Goal: Task Accomplishment & Management: Complete application form

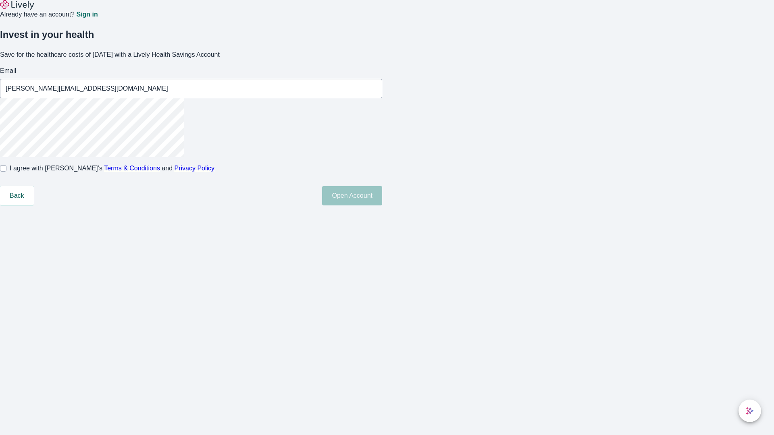
click at [6, 172] on input "I agree with Lively’s Terms & Conditions and Privacy Policy" at bounding box center [3, 168] width 6 height 6
checkbox input "true"
click at [382, 206] on button "Open Account" at bounding box center [352, 195] width 60 height 19
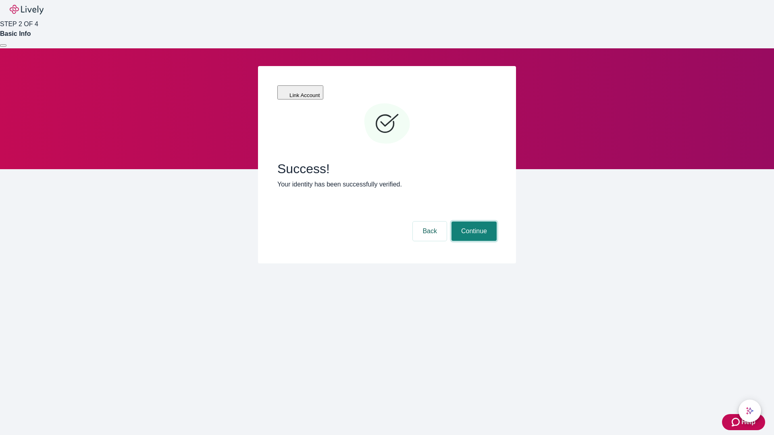
click at [473, 222] on button "Continue" at bounding box center [473, 231] width 45 height 19
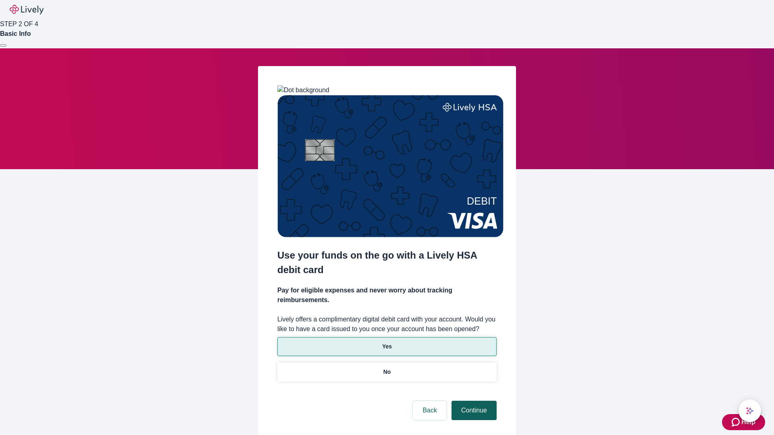
click at [387, 343] on p "Yes" at bounding box center [387, 347] width 10 height 8
click at [473, 401] on button "Continue" at bounding box center [473, 410] width 45 height 19
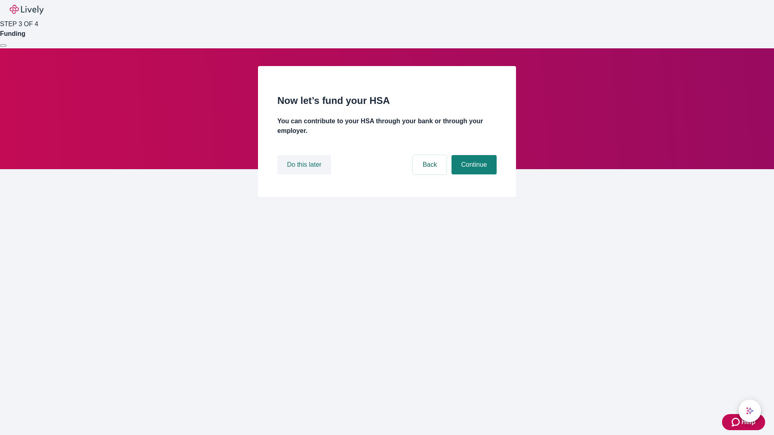
click at [305, 175] on button "Do this later" at bounding box center [304, 164] width 54 height 19
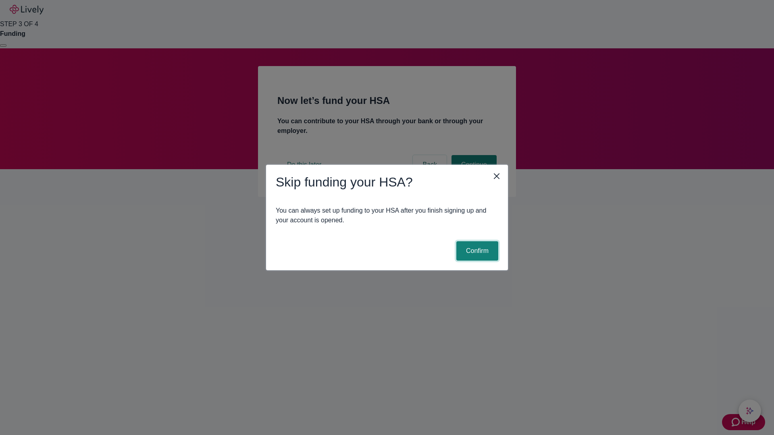
click at [476, 251] on button "Confirm" at bounding box center [477, 250] width 42 height 19
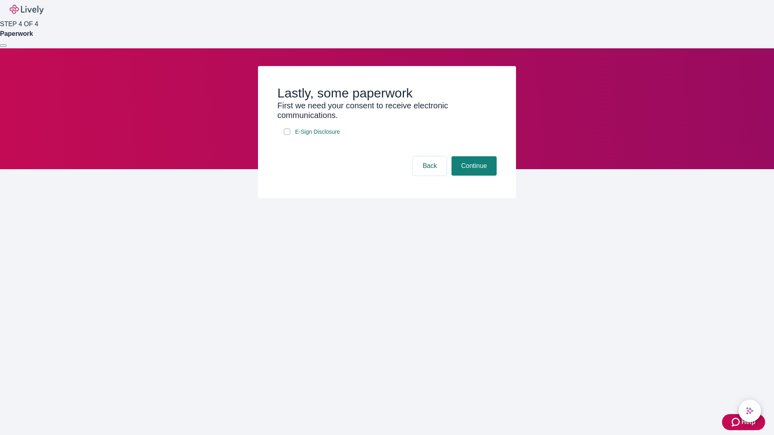
click at [287, 135] on input "E-Sign Disclosure" at bounding box center [287, 132] width 6 height 6
checkbox input "true"
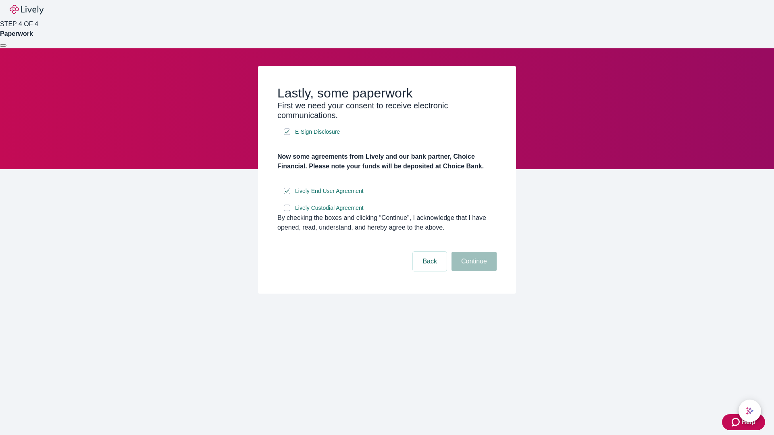
click at [287, 211] on input "Lively Custodial Agreement" at bounding box center [287, 208] width 6 height 6
checkbox input "true"
click at [473, 271] on button "Continue" at bounding box center [473, 261] width 45 height 19
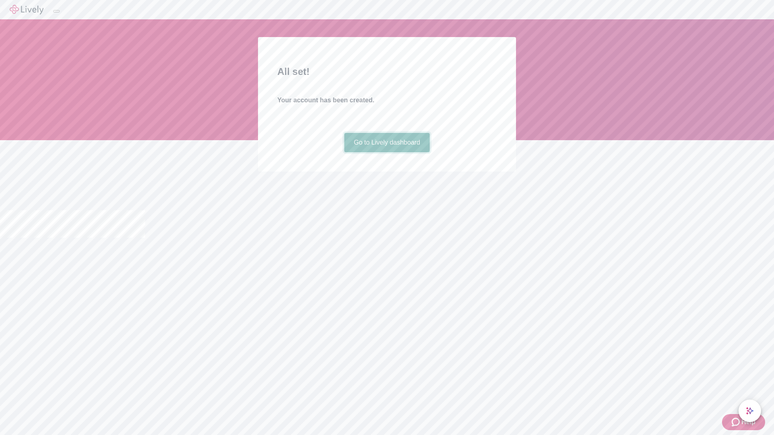
click at [387, 152] on link "Go to Lively dashboard" at bounding box center [387, 142] width 86 height 19
